Goal: Information Seeking & Learning: Learn about a topic

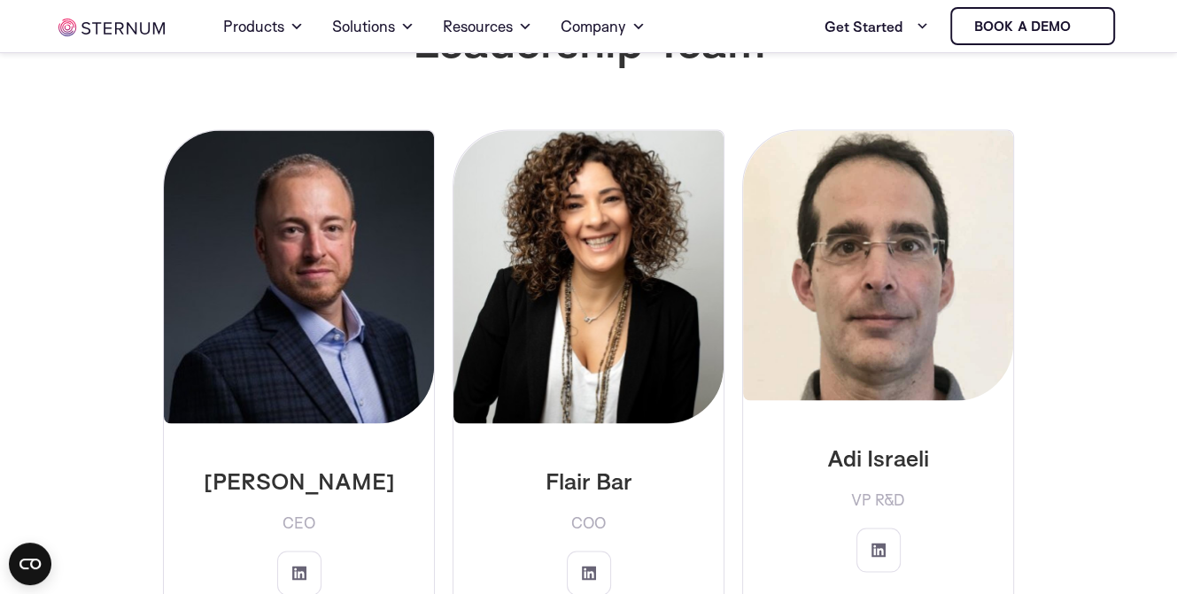
scroll to position [2913, 0]
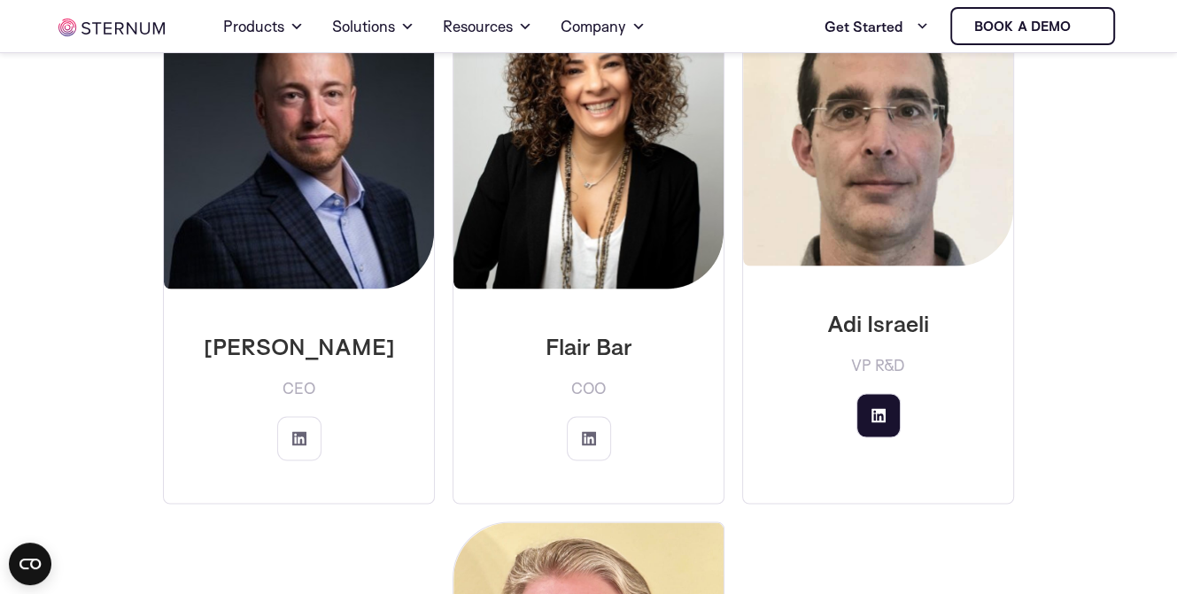
click at [867, 393] on link at bounding box center [879, 415] width 44 height 44
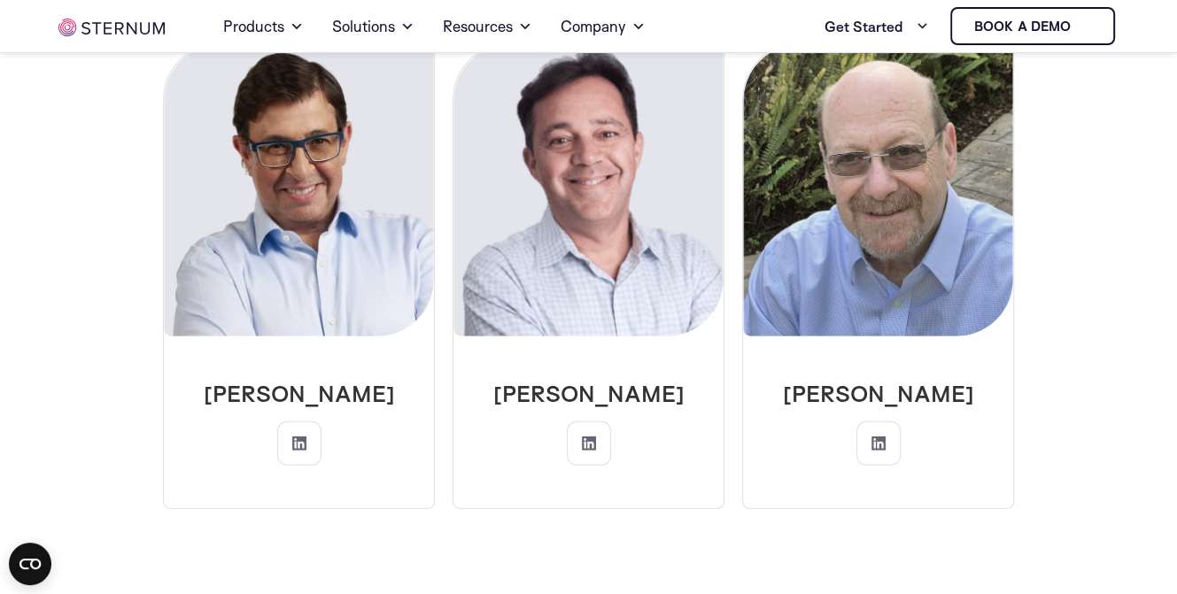
scroll to position [4419, 0]
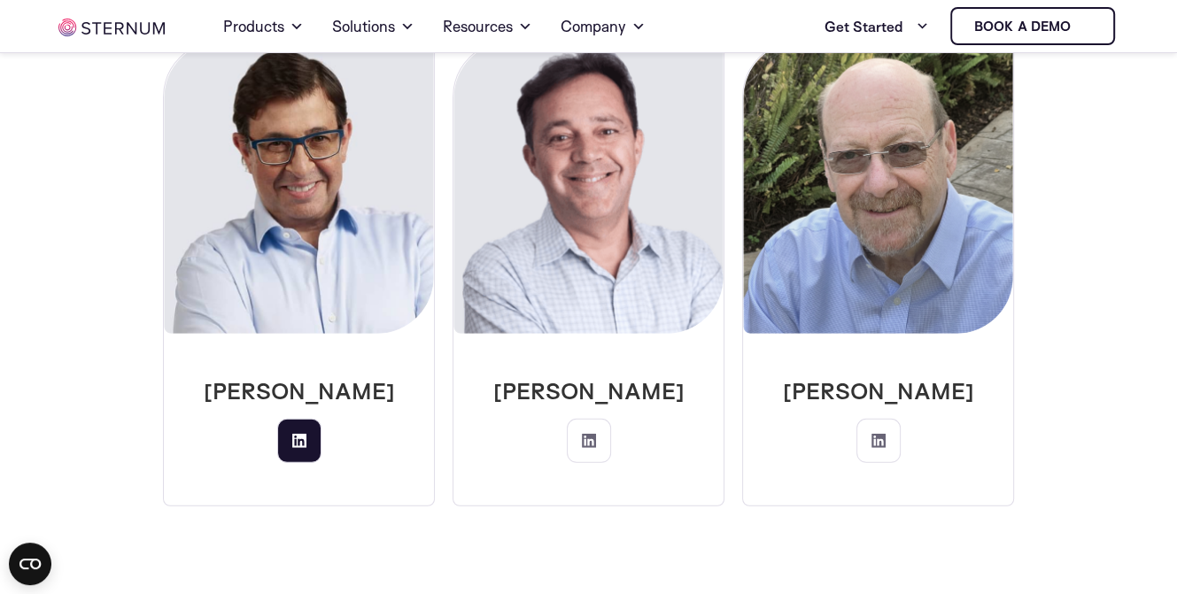
click at [306, 434] on icon at bounding box center [299, 441] width 14 height 14
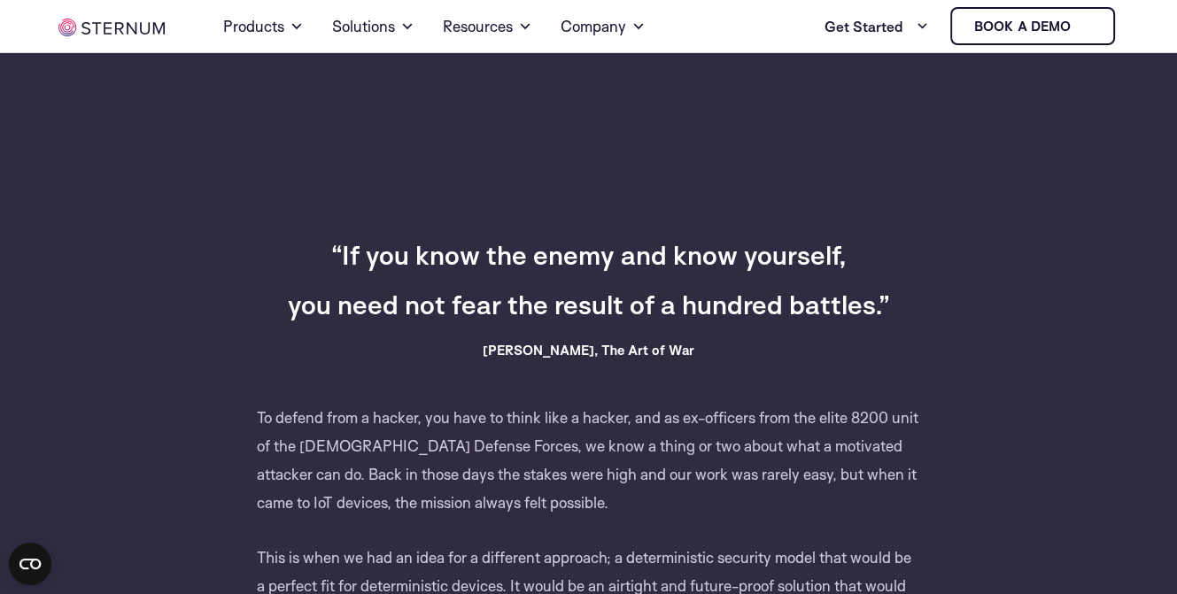
scroll to position [610, 0]
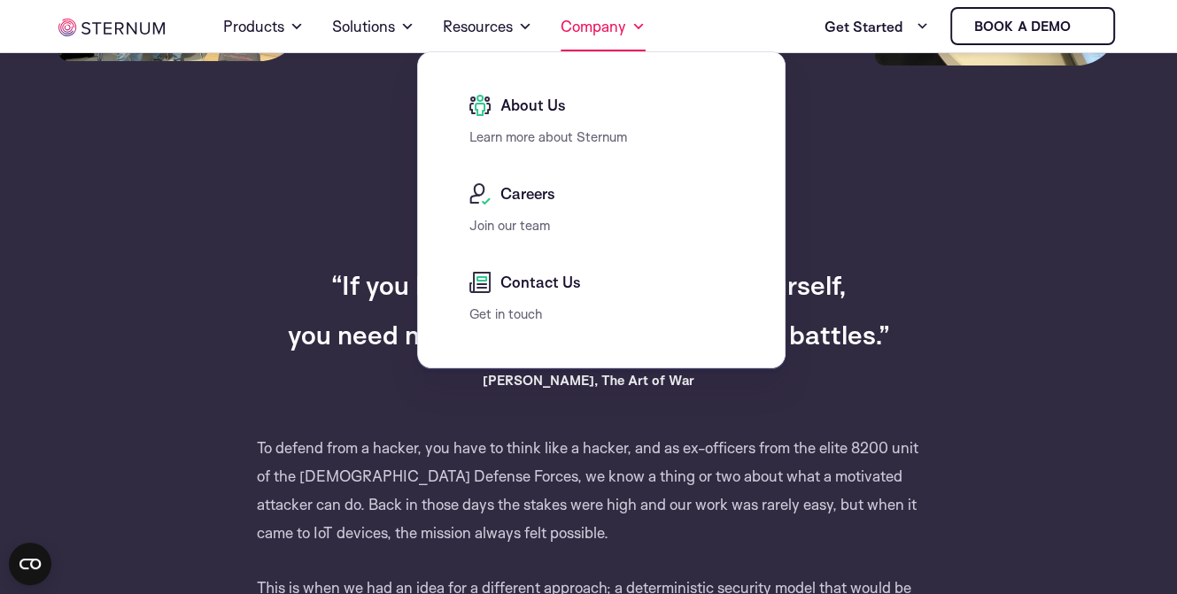
click at [611, 22] on link "Company" at bounding box center [603, 27] width 85 height 50
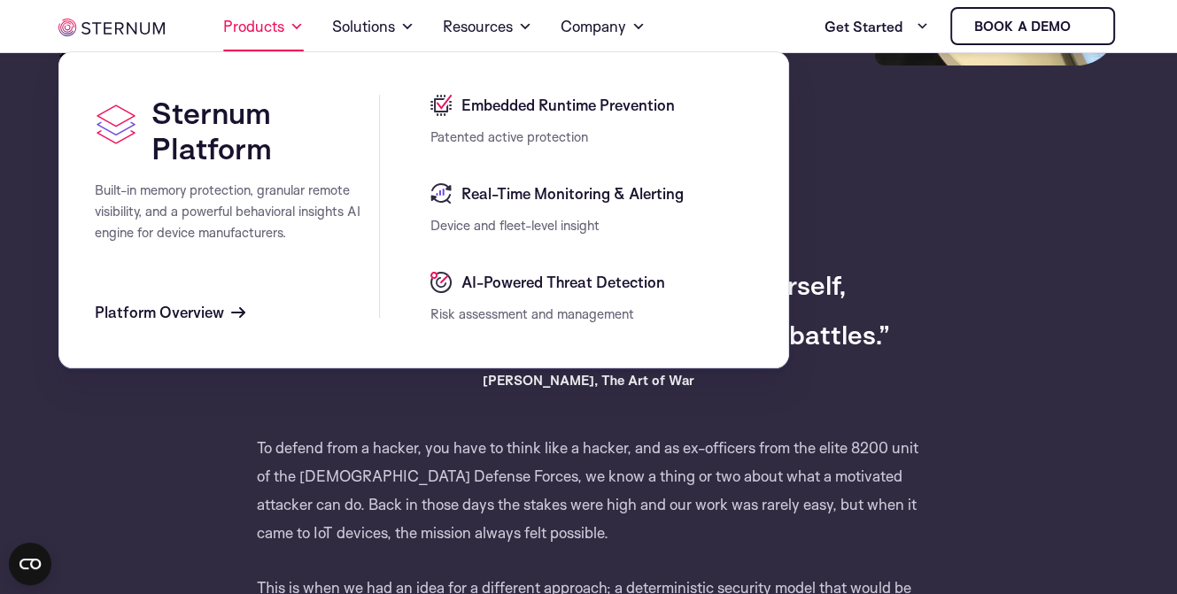
click at [252, 31] on link "Products" at bounding box center [263, 27] width 81 height 50
click at [605, 116] on div "Embedded Runtime Prevention" at bounding box center [592, 111] width 323 height 32
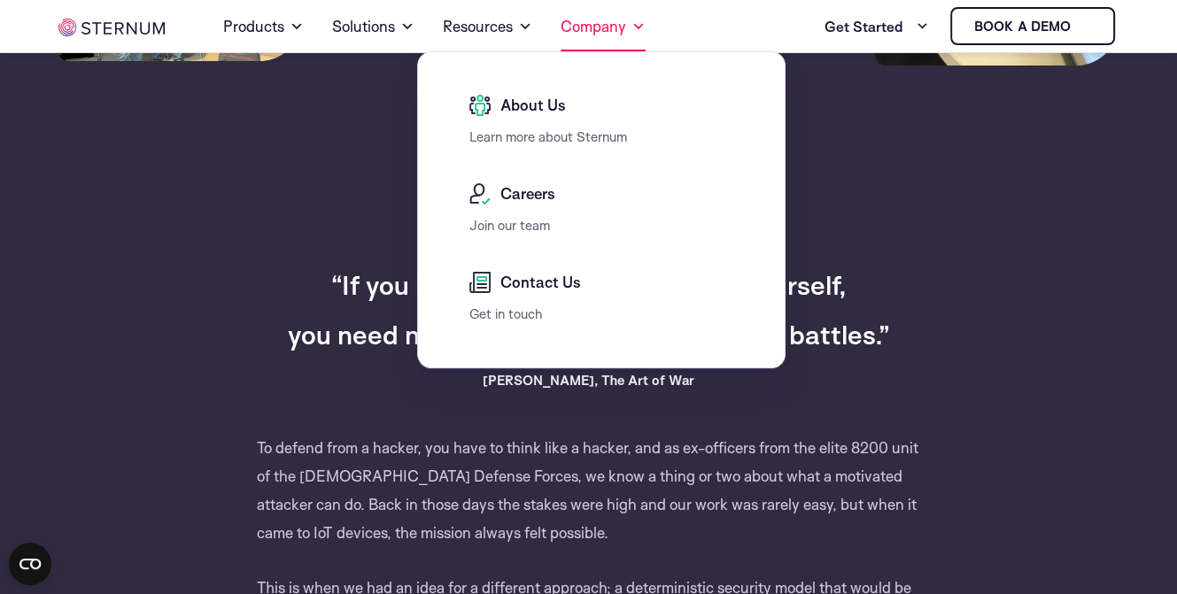
click at [597, 24] on link "Company" at bounding box center [603, 27] width 85 height 50
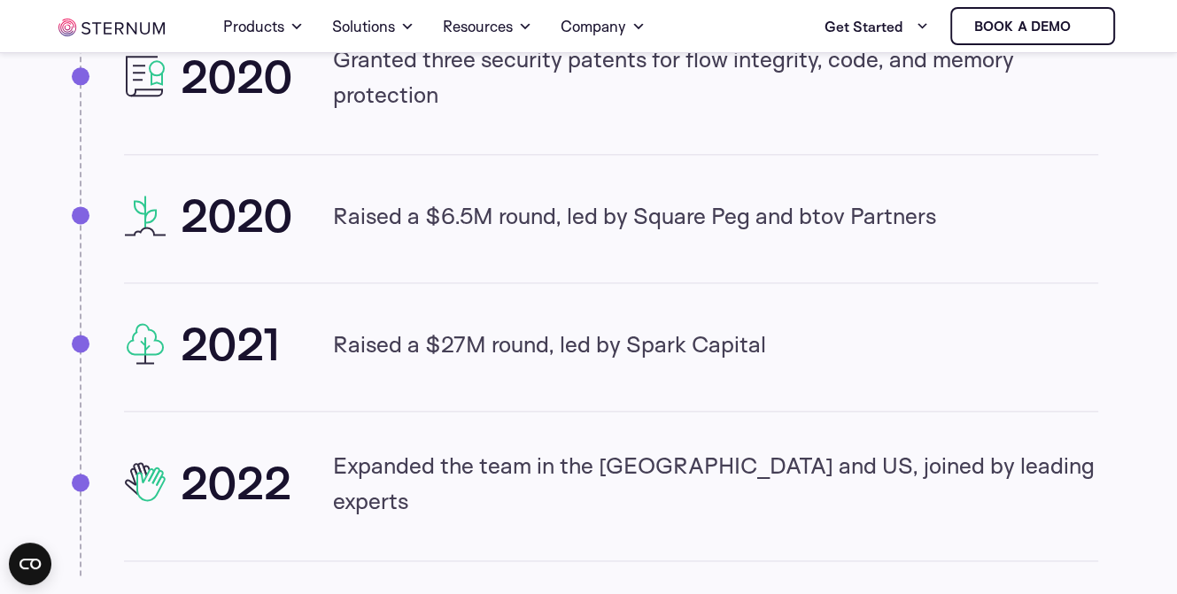
scroll to position [2027, 0]
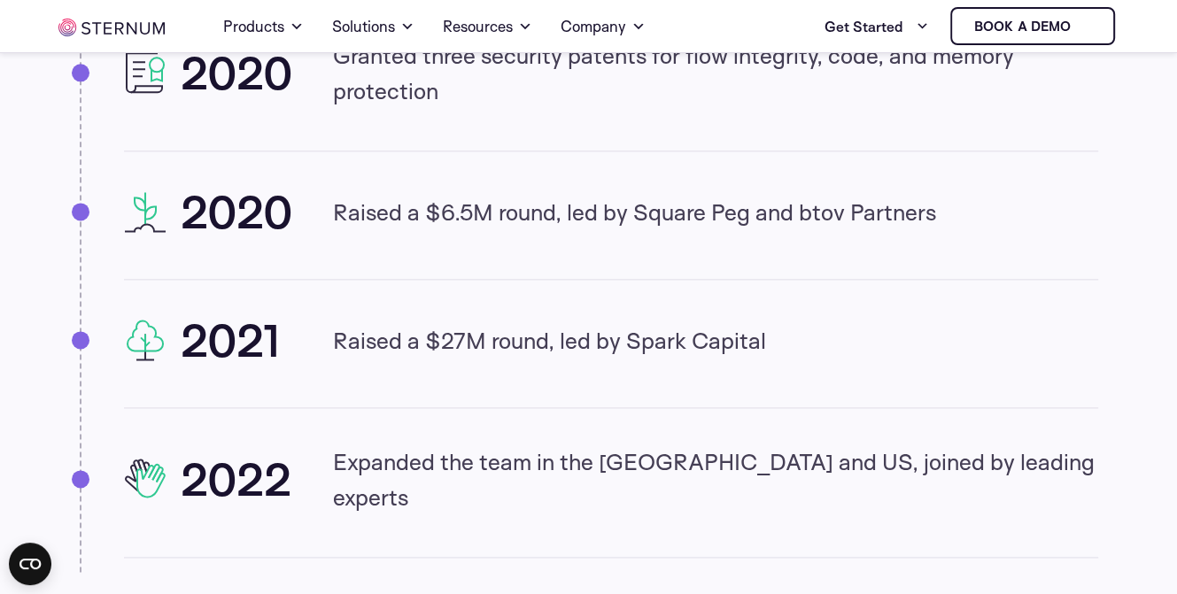
drag, startPoint x: 715, startPoint y: 362, endPoint x: 321, endPoint y: 343, distance: 394.7
click at [321, 343] on div "2021 Raised a $27M round, led by Spark Capital" at bounding box center [611, 340] width 975 height 50
click at [335, 343] on p "Raised a $27M round, led by Spark Capital" at bounding box center [549, 339] width 433 height 35
click at [347, 343] on p "Raised a $27M round, led by Spark Capital" at bounding box center [549, 339] width 433 height 35
drag, startPoint x: 347, startPoint y: 343, endPoint x: 397, endPoint y: 344, distance: 49.6
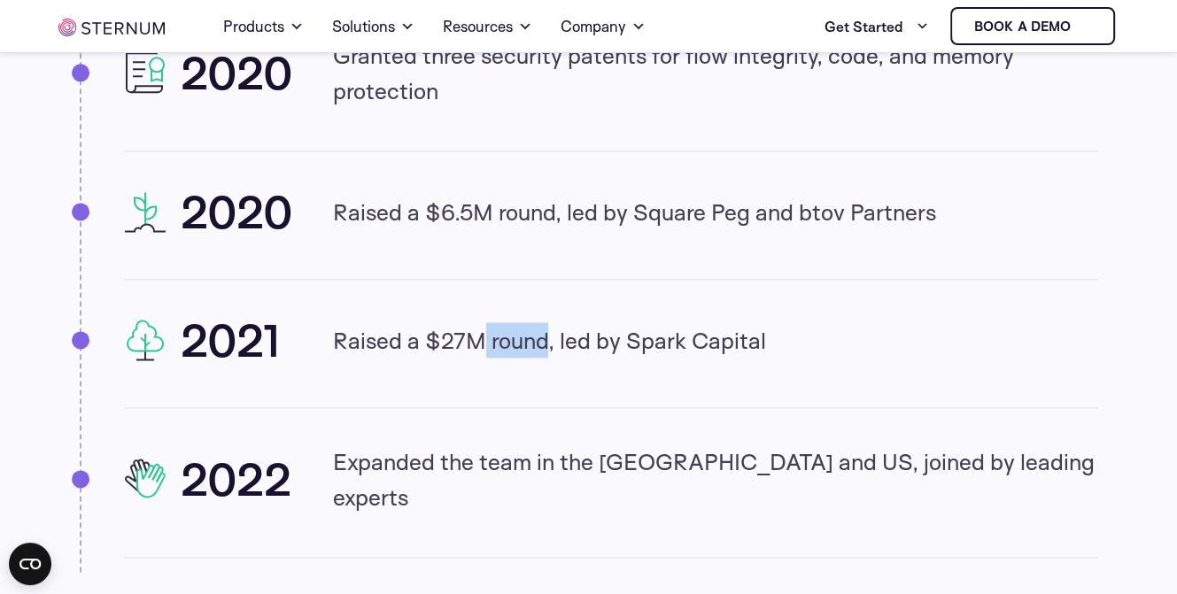
click at [379, 345] on p "Raised a $27M round, led by Spark Capital" at bounding box center [549, 339] width 433 height 35
click at [400, 344] on p "Raised a $27M round, led by Spark Capital" at bounding box center [549, 339] width 433 height 35
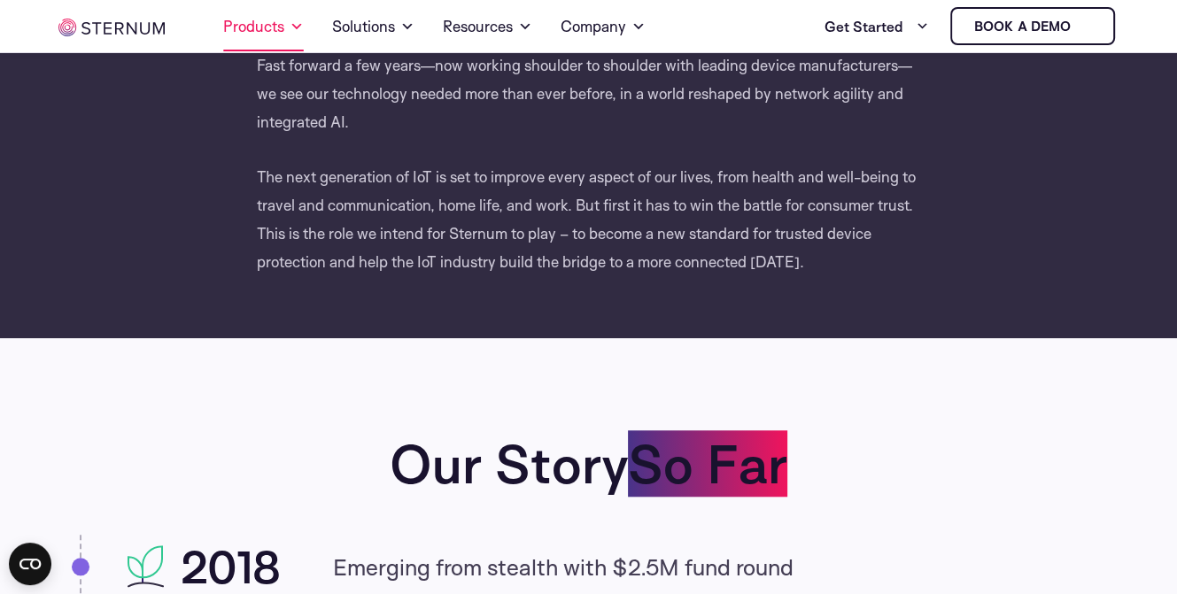
scroll to position [1230, 0]
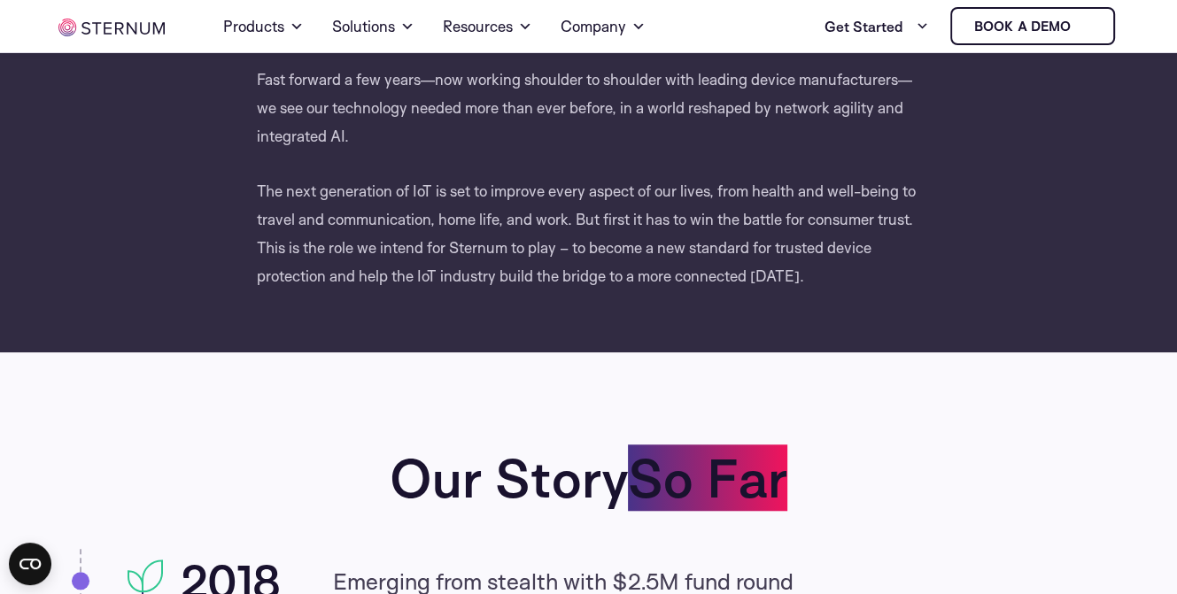
click at [103, 34] on img at bounding box center [111, 28] width 106 height 18
